Goal: Task Accomplishment & Management: Manage account settings

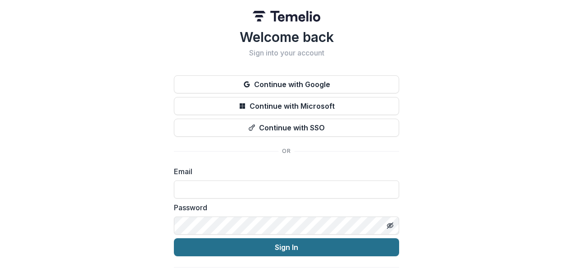
type input "**********"
click at [239, 240] on button "Sign In" at bounding box center [286, 247] width 225 height 18
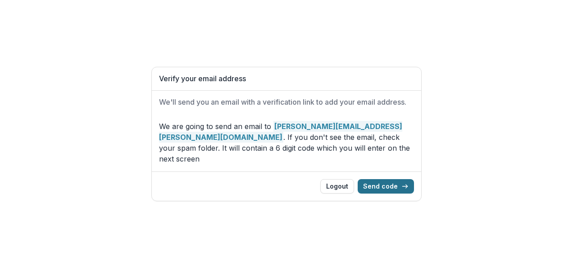
click at [385, 182] on button "Send code" at bounding box center [386, 186] width 56 height 14
